Goal: Task Accomplishment & Management: Use online tool/utility

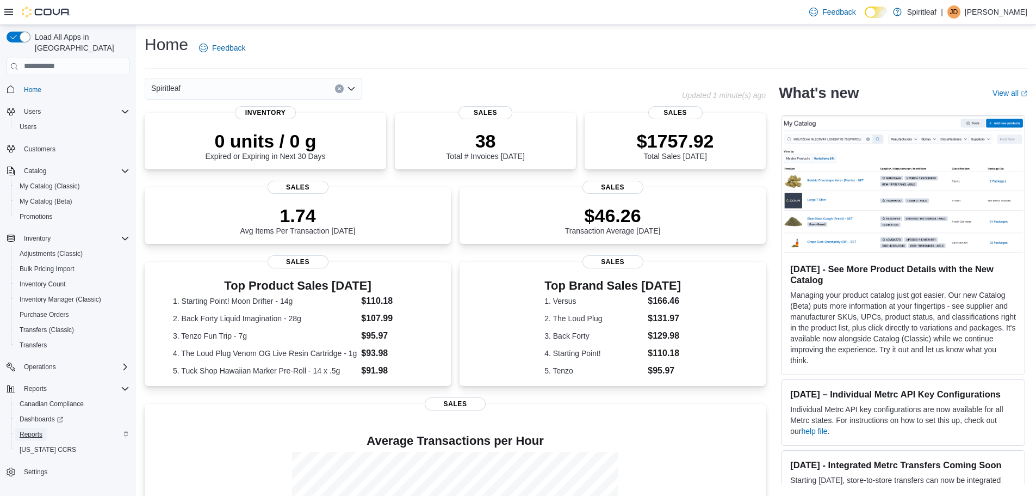
click at [37, 430] on span "Reports" at bounding box center [31, 434] width 23 height 9
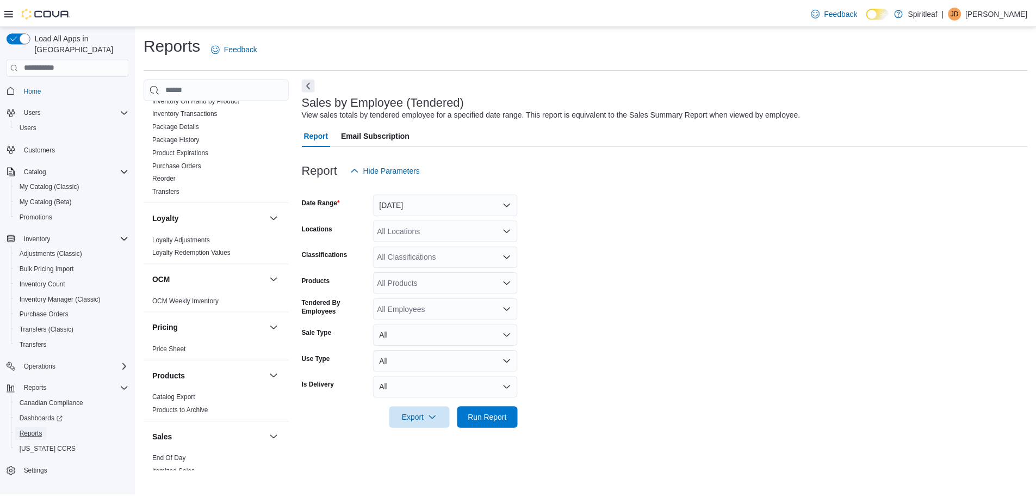
scroll to position [524, 0]
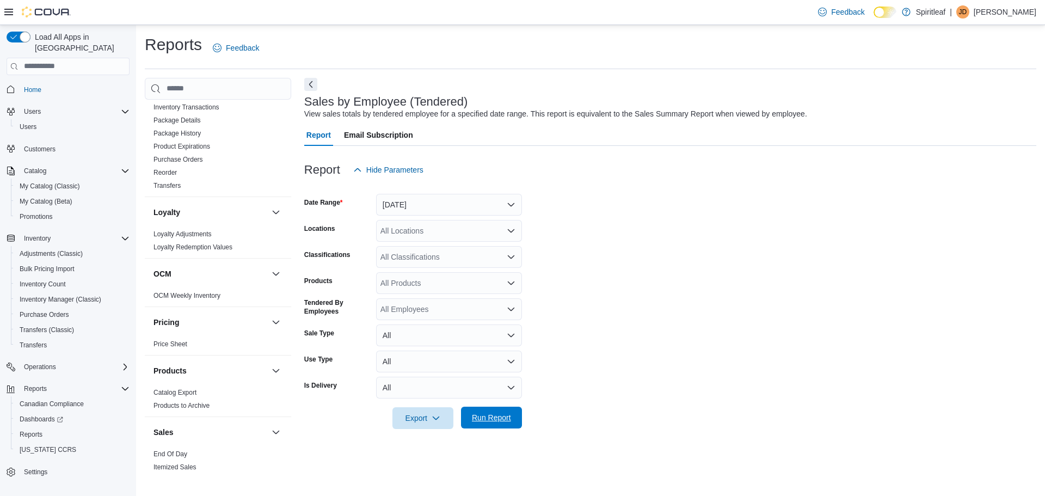
click at [490, 412] on span "Run Report" at bounding box center [491, 417] width 48 height 22
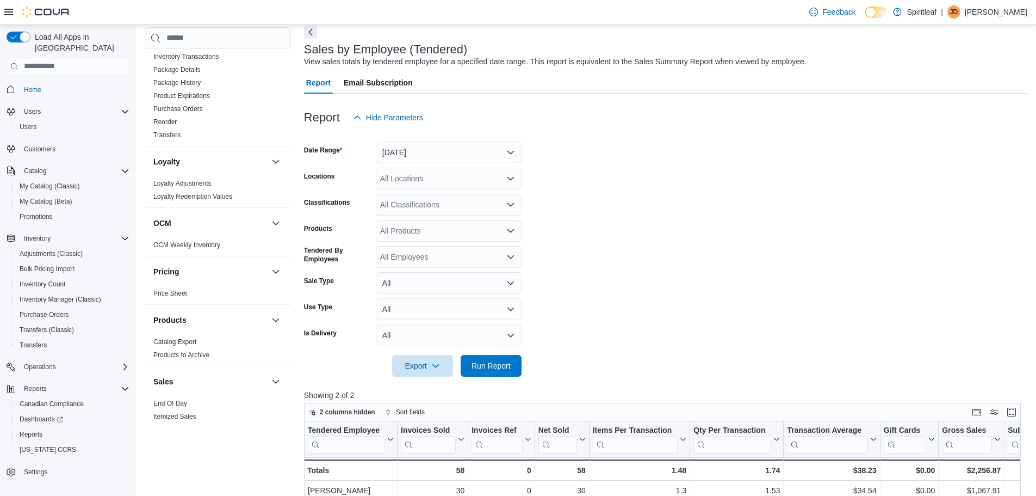
scroll to position [33, 0]
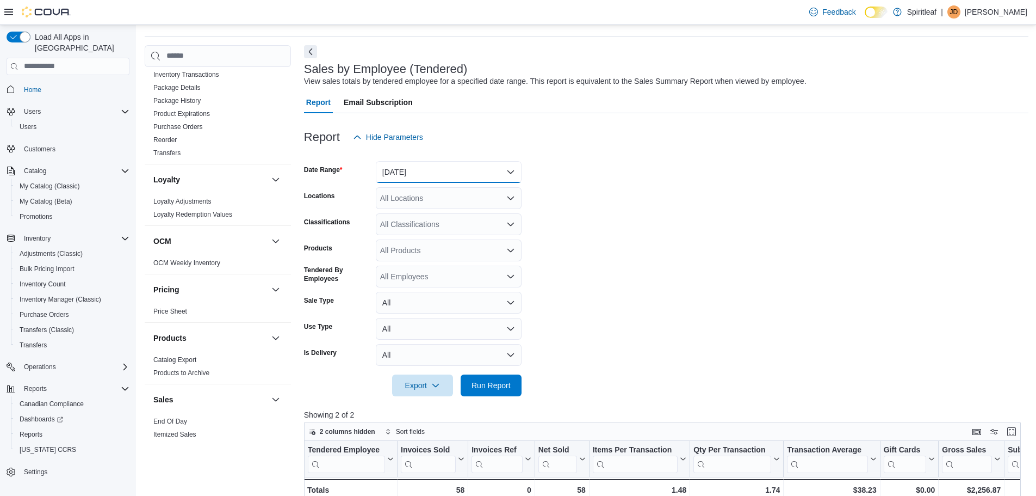
click at [514, 170] on button "[DATE]" at bounding box center [449, 172] width 146 height 22
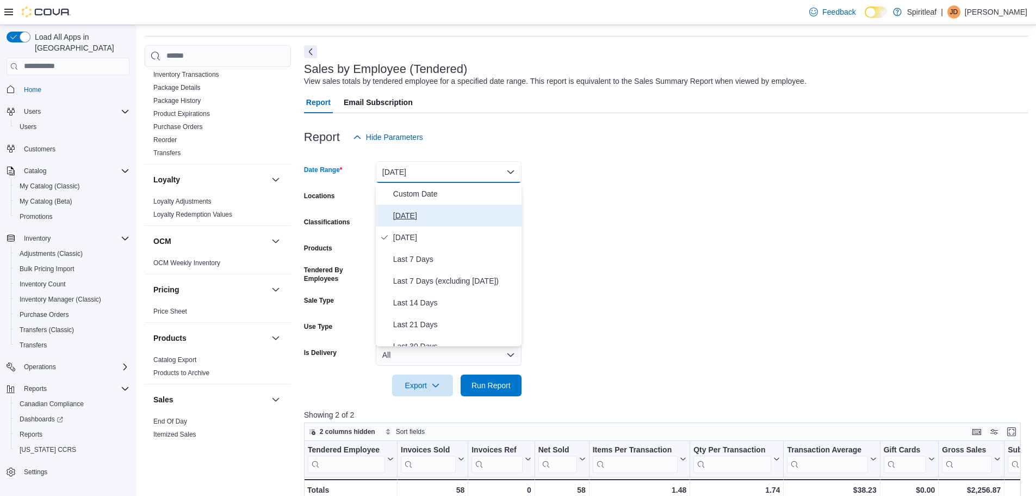
click at [394, 216] on span "[DATE]" at bounding box center [455, 215] width 124 height 13
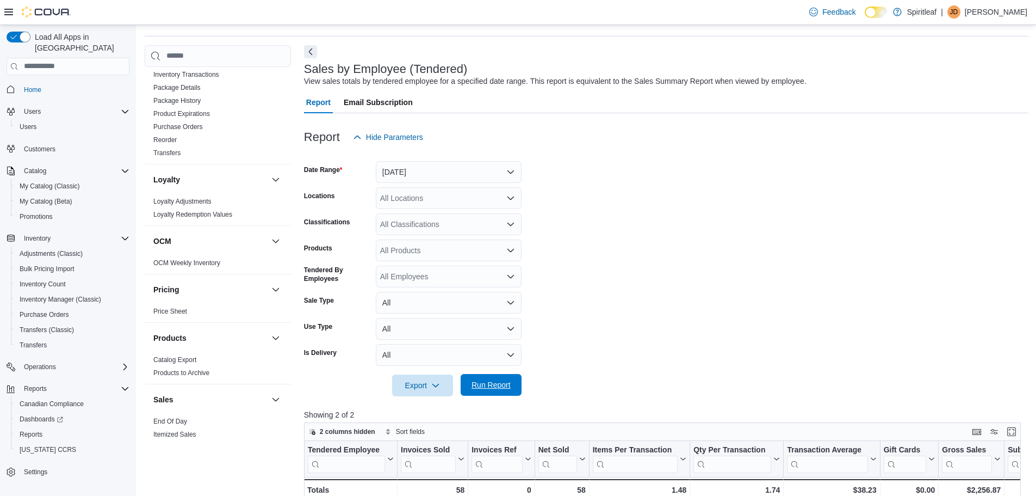
click at [497, 386] on span "Run Report" at bounding box center [491, 384] width 39 height 11
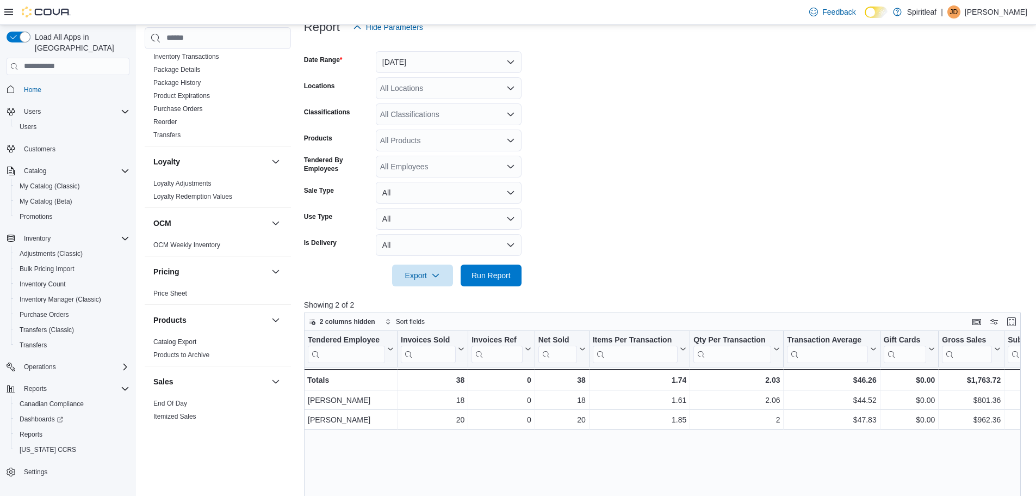
scroll to position [146, 0]
